Goal: Information Seeking & Learning: Understand process/instructions

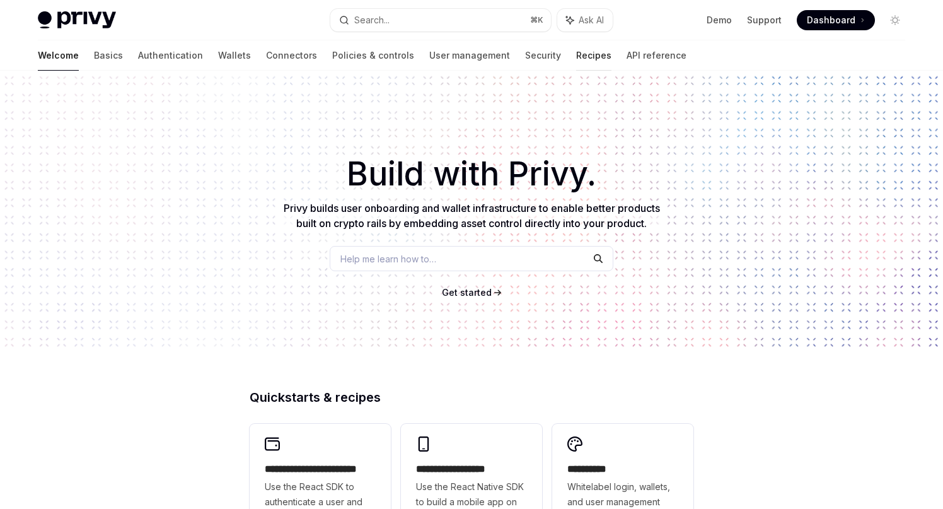
click at [576, 59] on link "Recipes" at bounding box center [593, 55] width 35 height 30
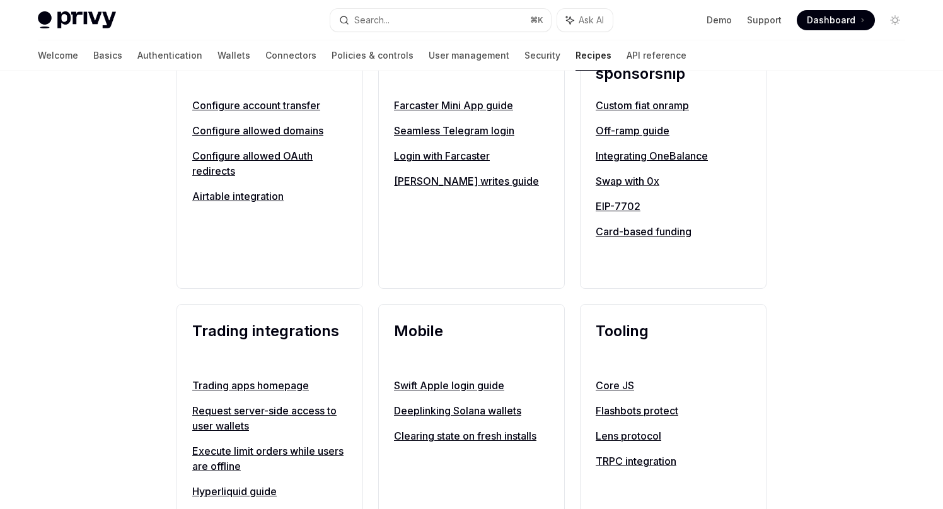
scroll to position [828, 0]
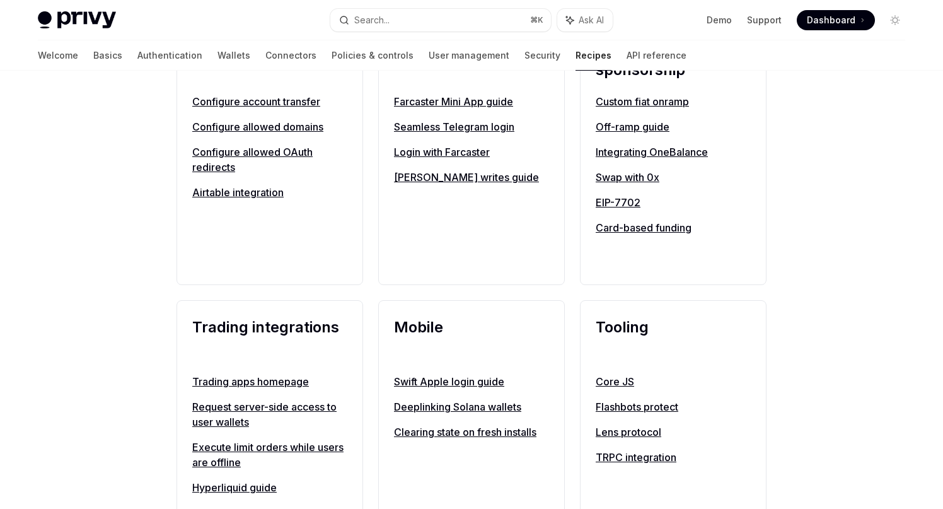
click at [632, 177] on link "Swap with 0x" at bounding box center [673, 177] width 155 height 15
type textarea "*"
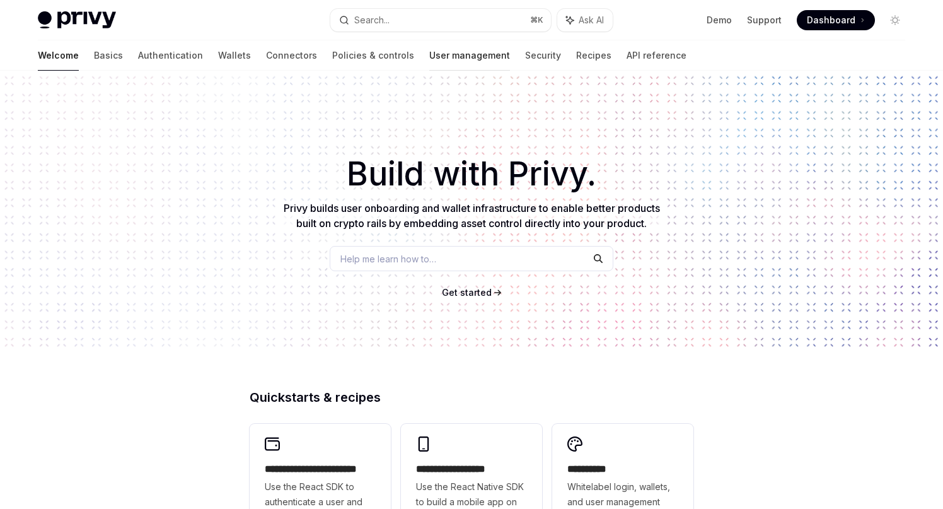
click at [429, 47] on link "User management" at bounding box center [469, 55] width 81 height 30
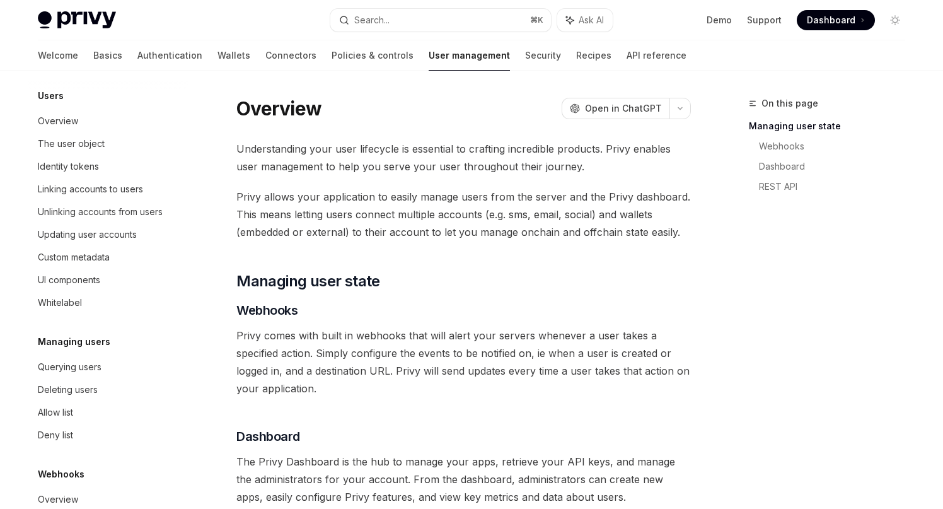
scroll to position [205, 0]
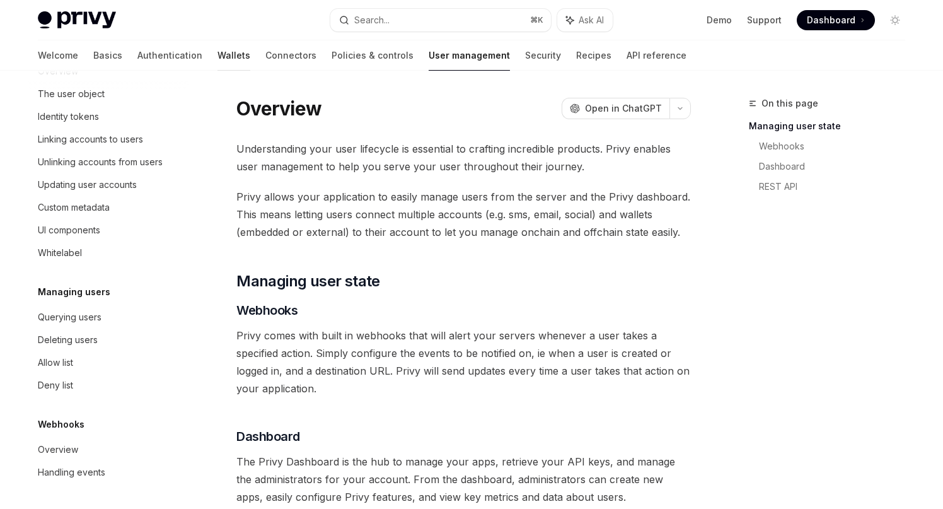
click at [218, 55] on link "Wallets" at bounding box center [234, 55] width 33 height 30
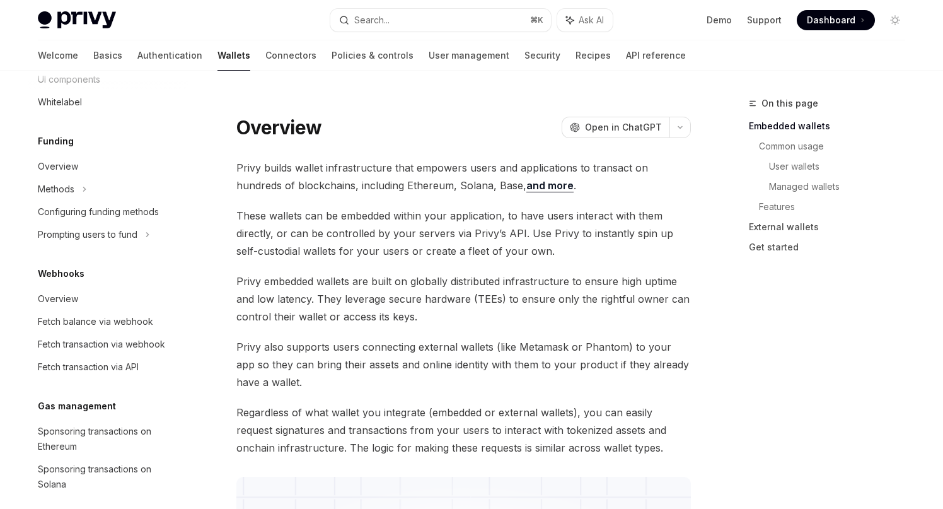
scroll to position [450, 0]
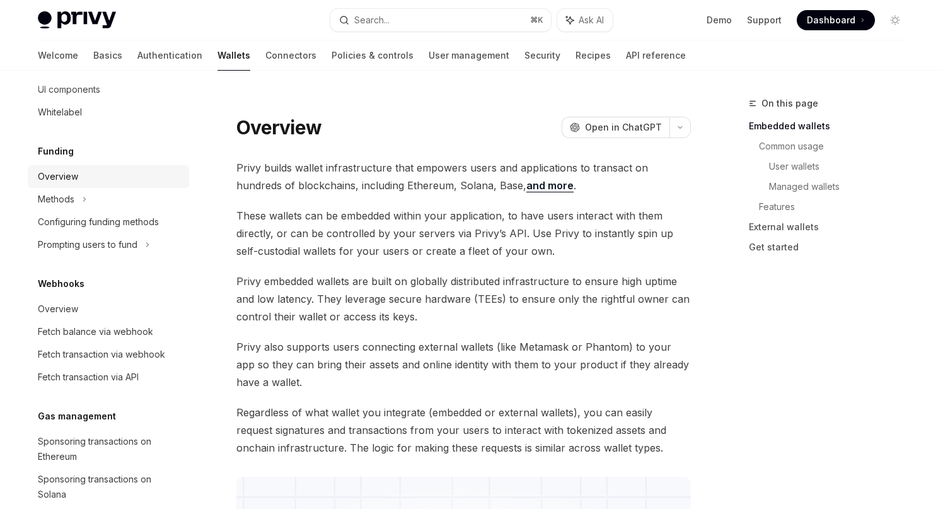
click at [75, 175] on div "Overview" at bounding box center [58, 176] width 40 height 15
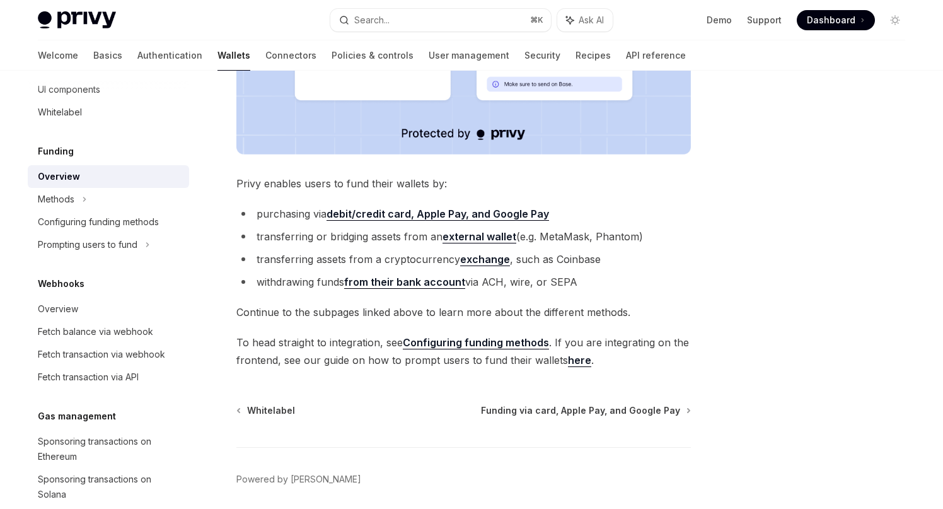
scroll to position [480, 0]
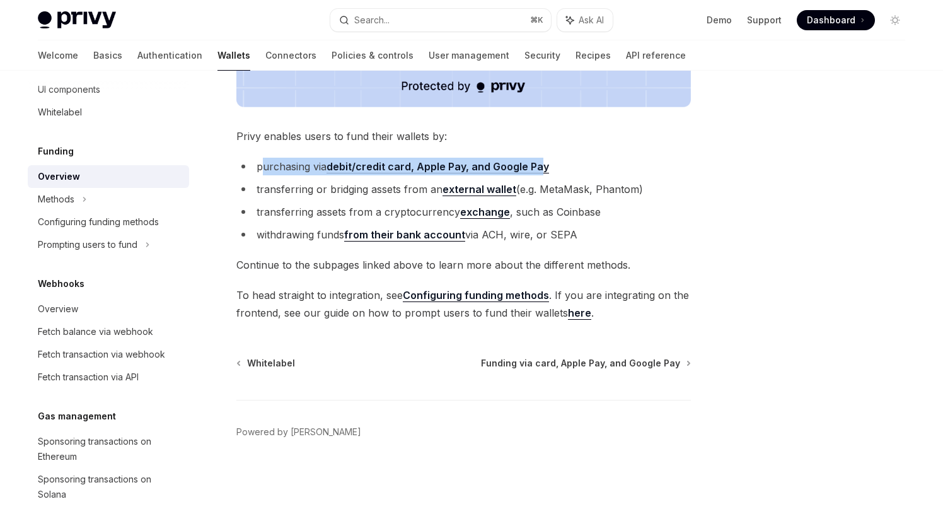
drag, startPoint x: 262, startPoint y: 167, endPoint x: 543, endPoint y: 166, distance: 281.2
click at [543, 166] on li "purchasing via debit/credit card, Apple Pay, and Google Pay" at bounding box center [463, 167] width 455 height 18
click at [419, 189] on li "transferring or bridging assets from an external wallet (e.g. MetaMask, Phantom)" at bounding box center [463, 189] width 455 height 18
click at [422, 215] on li "transferring assets from a cryptocurrency exchange , such as Coinbase" at bounding box center [463, 212] width 455 height 18
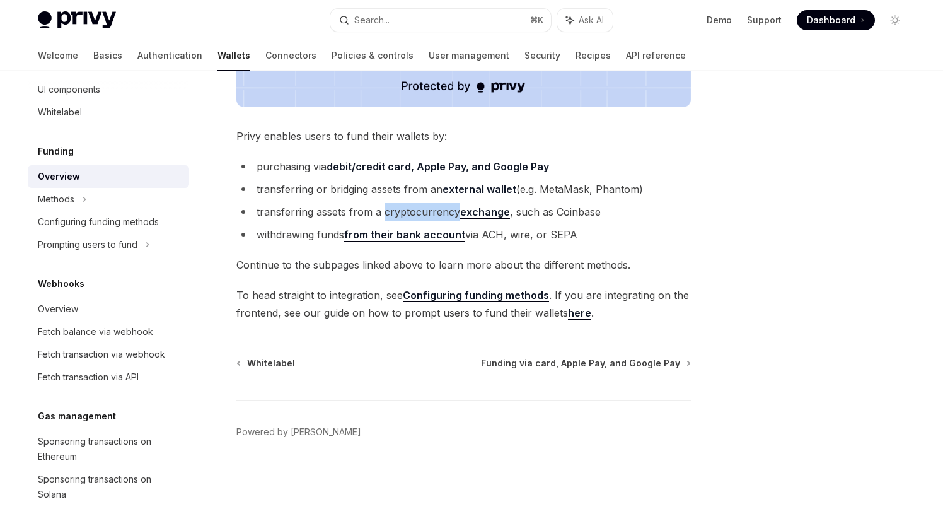
click at [422, 215] on li "transferring assets from a cryptocurrency exchange , such as Coinbase" at bounding box center [463, 212] width 455 height 18
click at [334, 234] on li "withdrawing funds from their bank account via ACH, wire, or SEPA" at bounding box center [463, 235] width 455 height 18
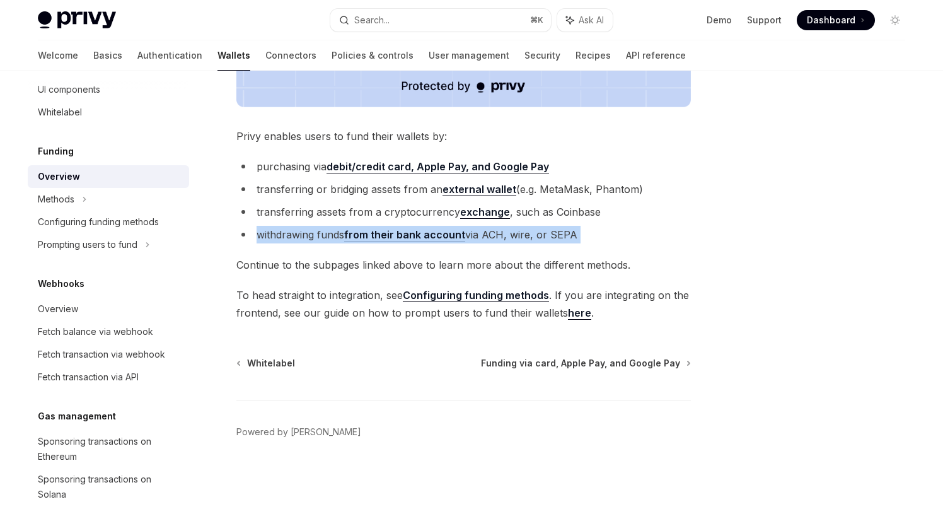
click at [334, 234] on li "withdrawing funds from their bank account via ACH, wire, or SEPA" at bounding box center [463, 235] width 455 height 18
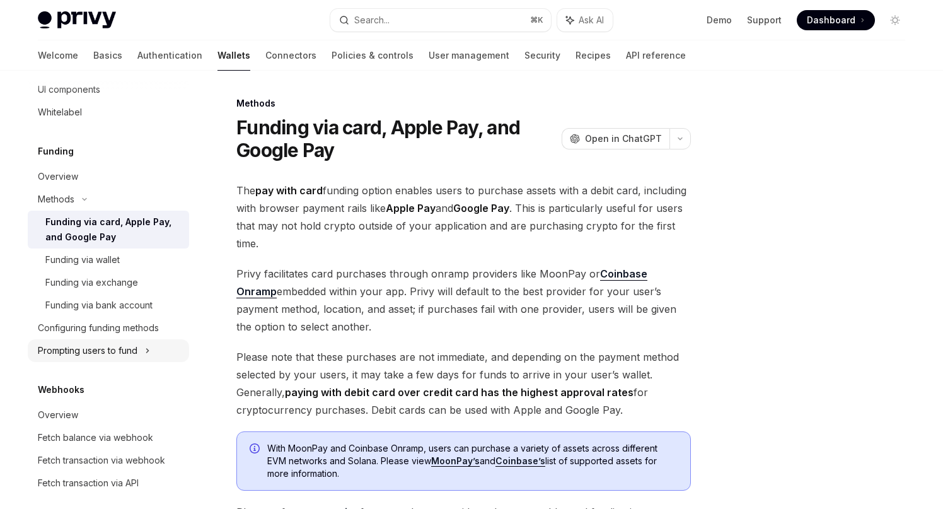
click at [120, 55] on div "Prompting users to fund" at bounding box center [108, 44] width 161 height 23
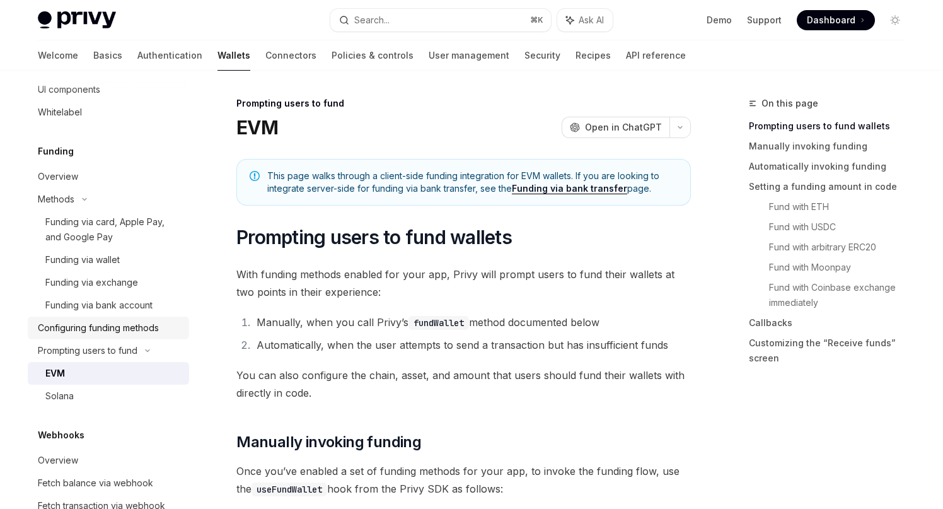
click at [115, 323] on div "Configuring funding methods" at bounding box center [98, 327] width 121 height 15
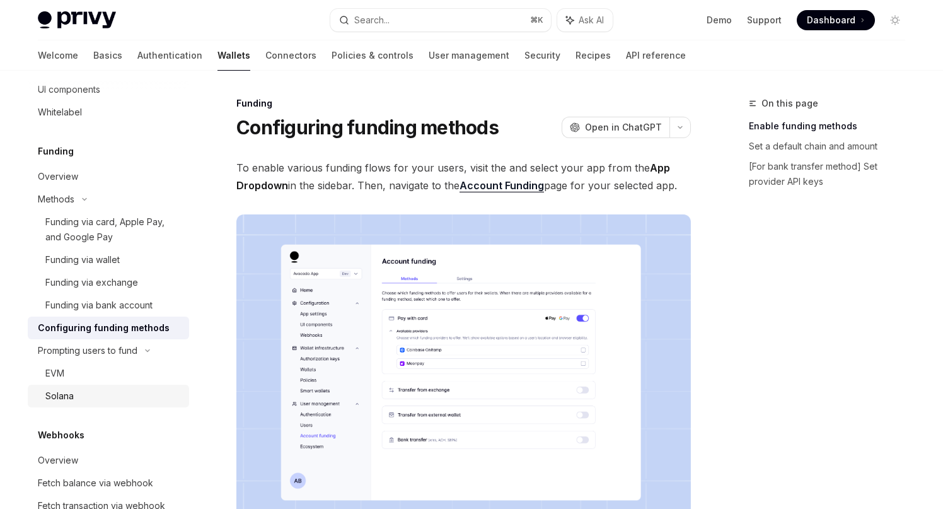
type textarea "*"
